Goal: Task Accomplishment & Management: Use online tool/utility

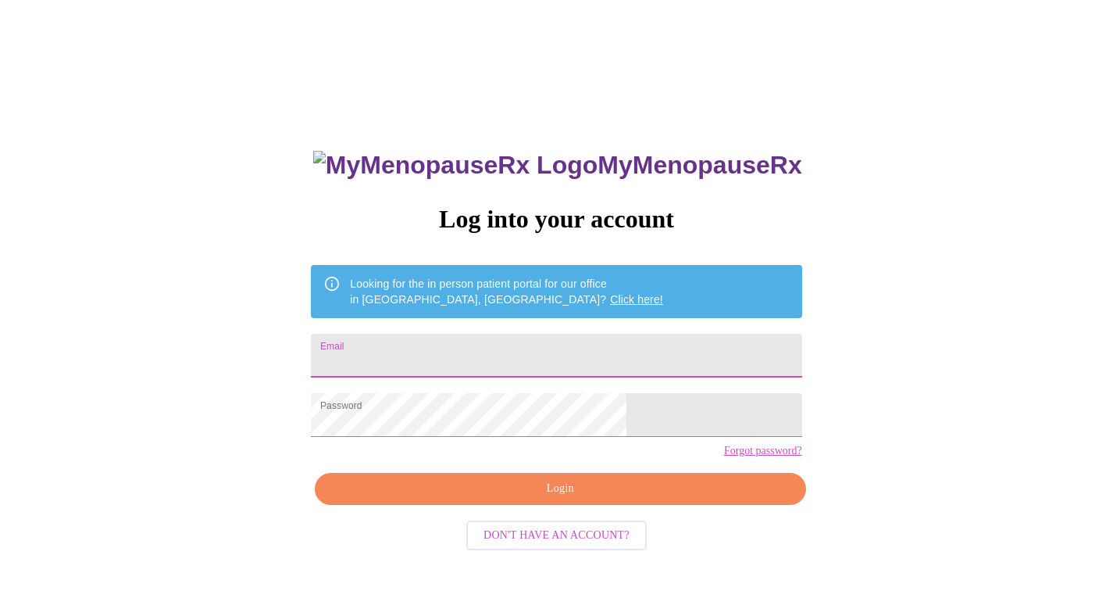
click at [480, 341] on input "Email" at bounding box center [556, 356] width 491 height 44
type input "[EMAIL_ADDRESS][DOMAIN_NAME]"
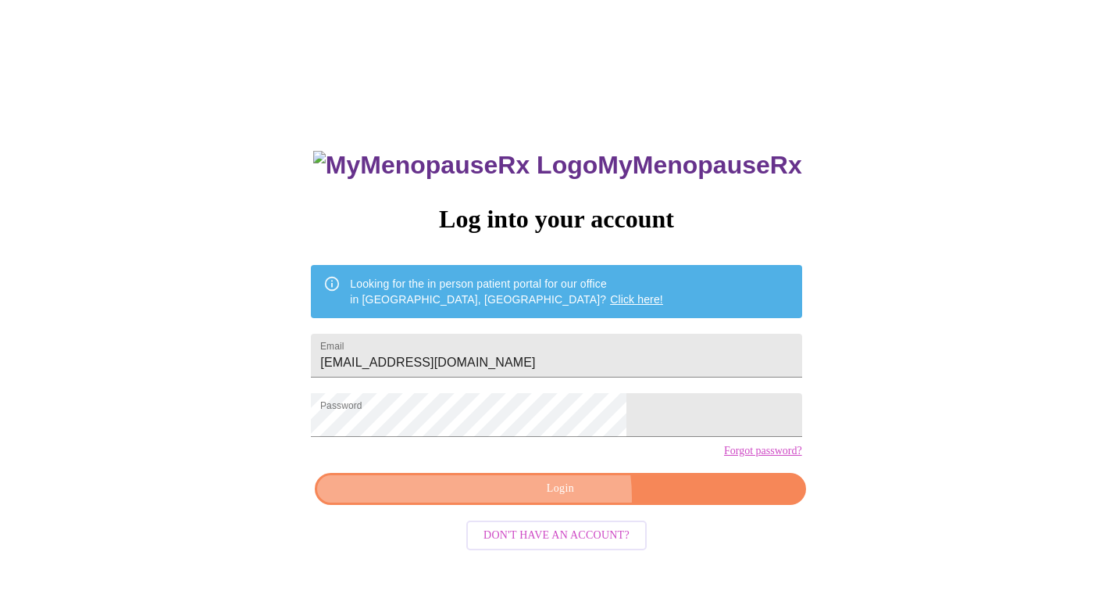
click at [544, 498] on span "Login" at bounding box center [560, 489] width 455 height 20
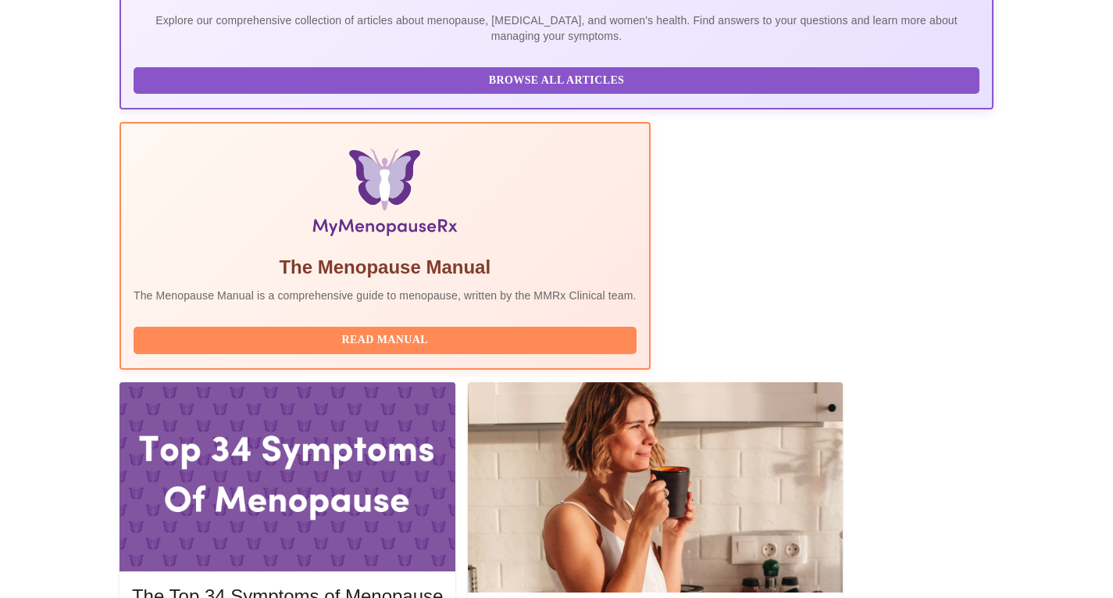
scroll to position [379, 0]
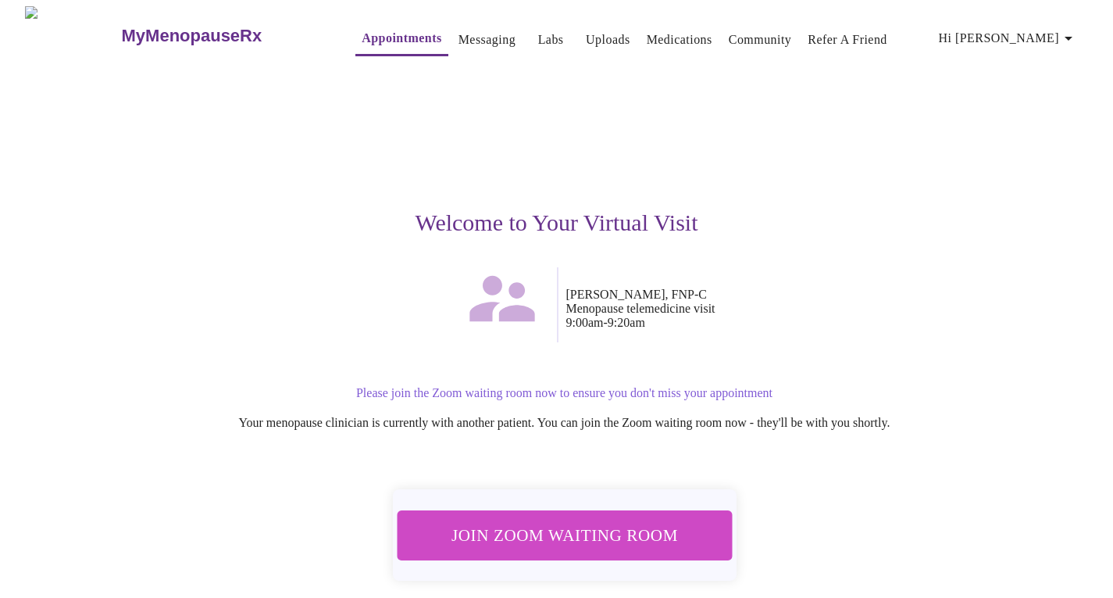
scroll to position [55, 0]
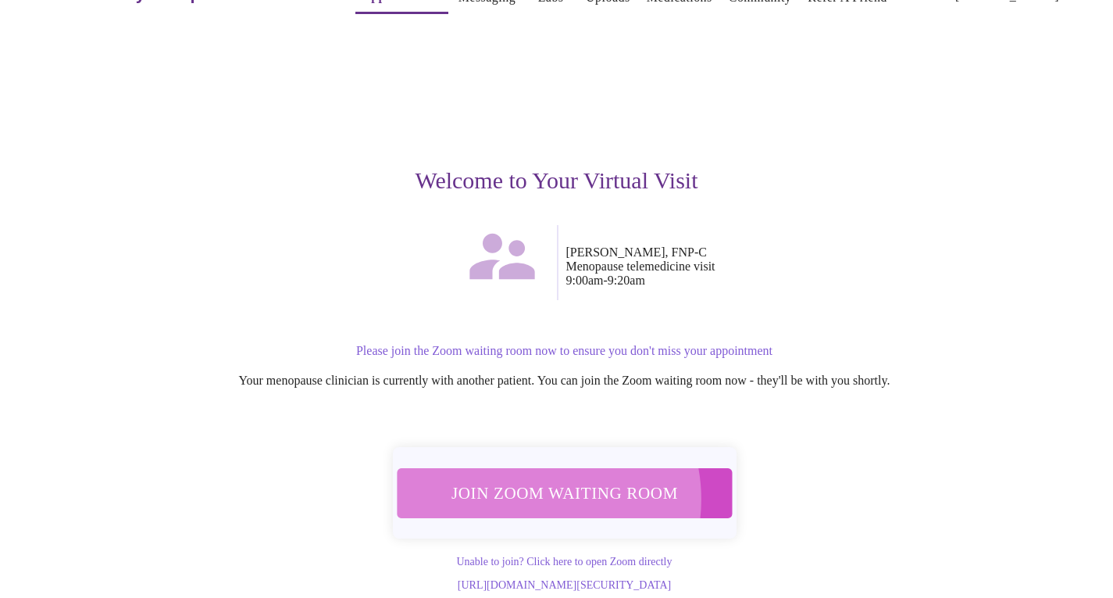
click at [534, 478] on span "Join Zoom Waiting Room" at bounding box center [564, 492] width 294 height 29
